Goal: Information Seeking & Learning: Check status

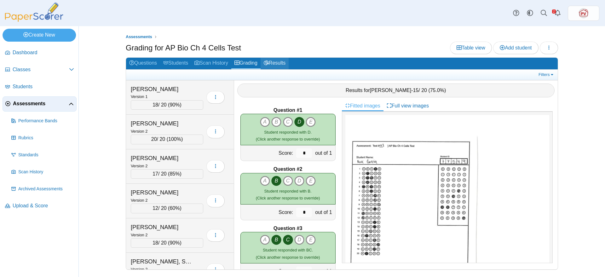
click at [287, 62] on link "Results" at bounding box center [275, 64] width 28 height 12
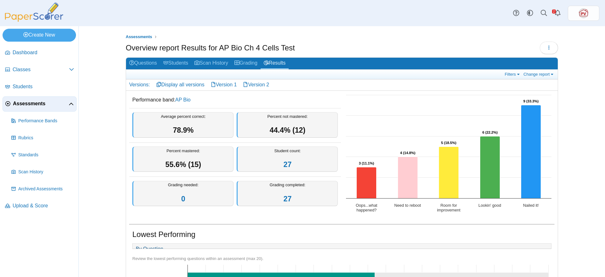
click at [199, 124] on div "Average percent correct: 78.9%" at bounding box center [182, 125] width 101 height 26
click at [262, 82] on link "Version 2" at bounding box center [256, 84] width 32 height 11
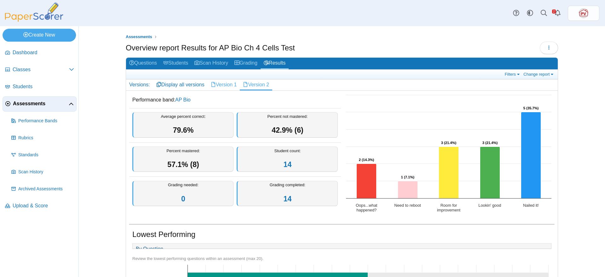
click at [219, 84] on link "Version 1" at bounding box center [224, 84] width 32 height 11
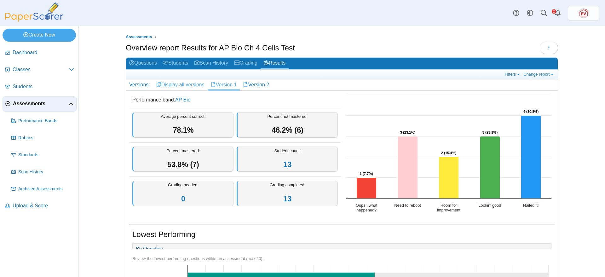
click at [176, 84] on link "Display all versions" at bounding box center [180, 84] width 55 height 11
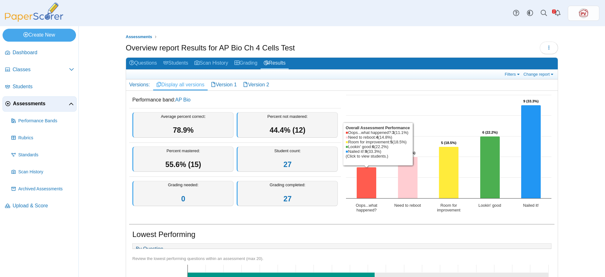
click at [360, 186] on icon "Oops...what happened?, 3. Overall Assessment Performance." at bounding box center [367, 182] width 20 height 31
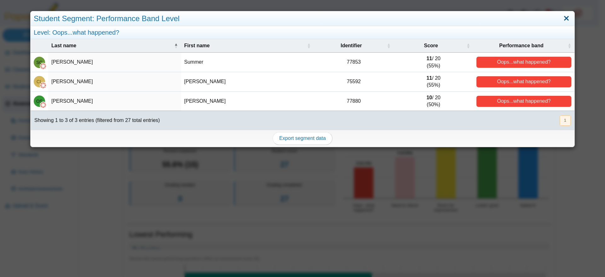
click at [562, 17] on link "Close" at bounding box center [567, 18] width 10 height 11
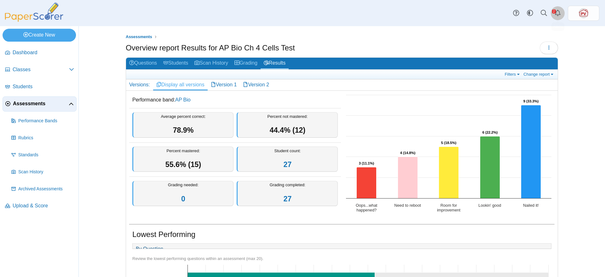
click at [557, 15] on icon "Alerts" at bounding box center [558, 13] width 6 height 6
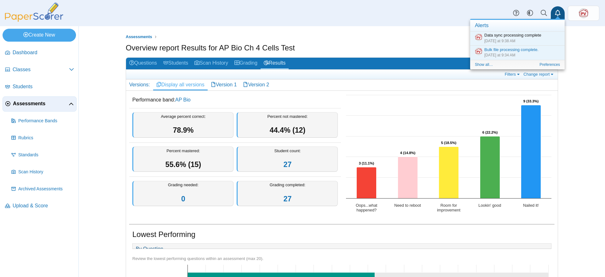
click at [588, 50] on div "Assessments Overview report Results for AP Bio Ch 4 Cells Test Loading… 27" at bounding box center [342, 151] width 526 height 251
